Goal: Information Seeking & Learning: Learn about a topic

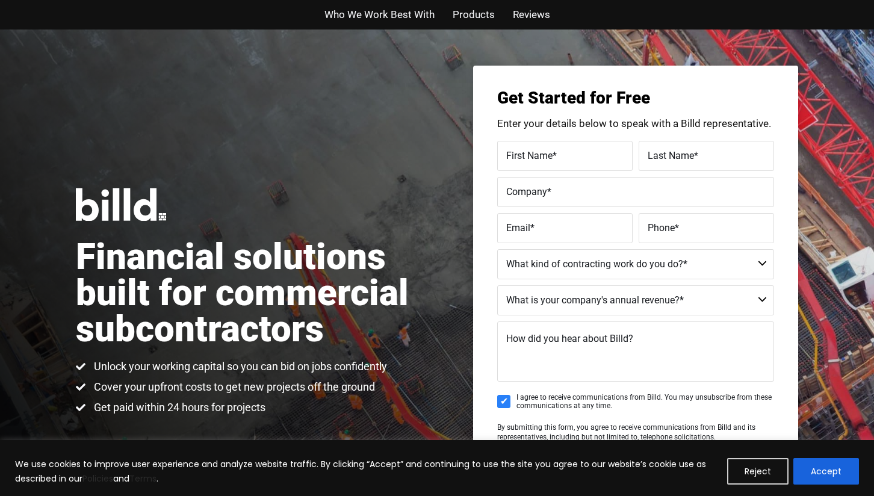
click at [364, 302] on h1 "Financial solutions built for commercial subcontractors" at bounding box center [256, 293] width 361 height 108
click at [425, 288] on h1 "Financial solutions built for commercial subcontractors" at bounding box center [256, 293] width 361 height 108
click at [695, 363] on textarea "How did you hear about Billd?" at bounding box center [635, 351] width 277 height 60
click at [333, 338] on h1 "Financial solutions built for commercial subcontractors" at bounding box center [256, 293] width 361 height 108
click at [244, 374] on li "Unlock your working capital so you can bid on jobs confidently" at bounding box center [231, 367] width 311 height 17
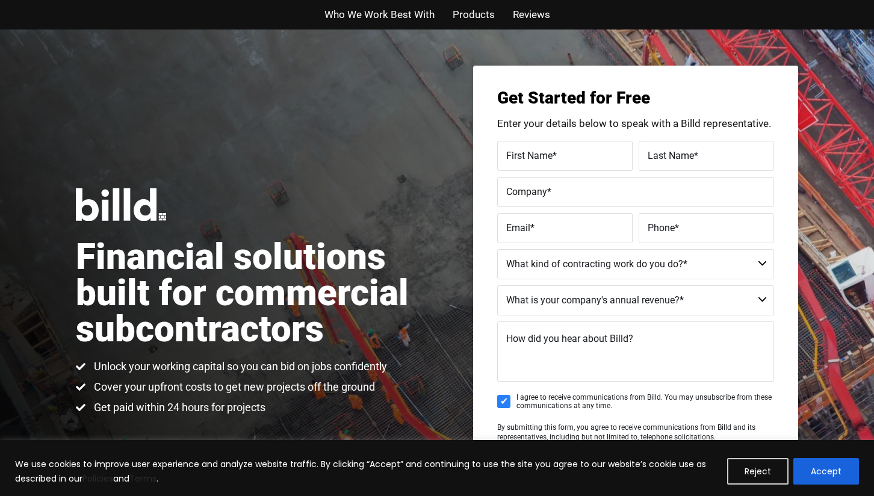
click at [364, 303] on h1 "Financial solutions built for commercial subcontractors" at bounding box center [256, 293] width 361 height 108
click at [365, 303] on h1 "Financial solutions built for commercial subcontractors" at bounding box center [256, 293] width 361 height 108
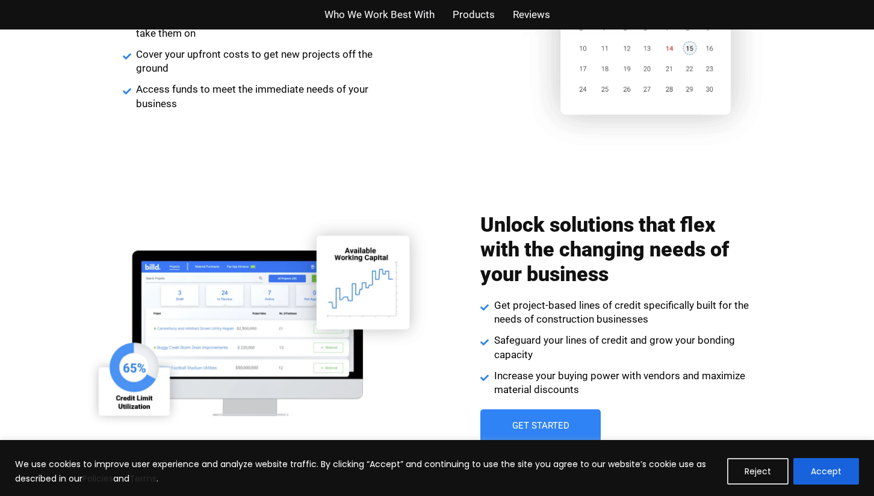
scroll to position [1556, 0]
click at [370, 311] on img at bounding box center [255, 312] width 358 height 229
click at [373, 309] on img at bounding box center [255, 312] width 358 height 229
click at [168, 425] on img at bounding box center [255, 312] width 358 height 229
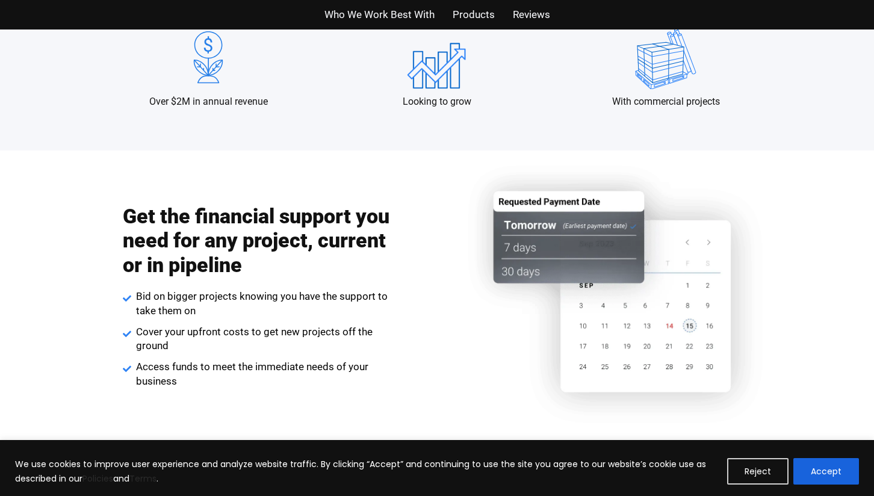
scroll to position [1273, 0]
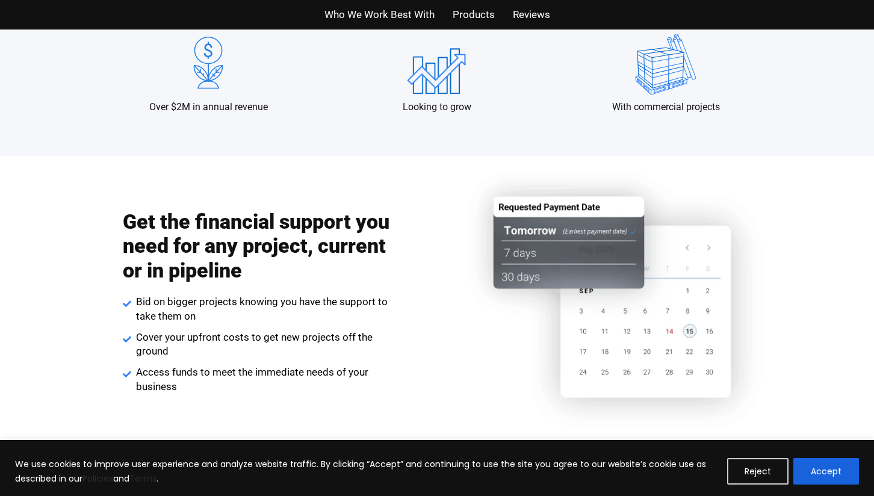
click at [471, 228] on img at bounding box center [619, 301] width 358 height 291
click at [370, 311] on span "Bid on bigger projects knowing you have the support to take them on" at bounding box center [263, 309] width 261 height 29
